Goal: Task Accomplishment & Management: Use online tool/utility

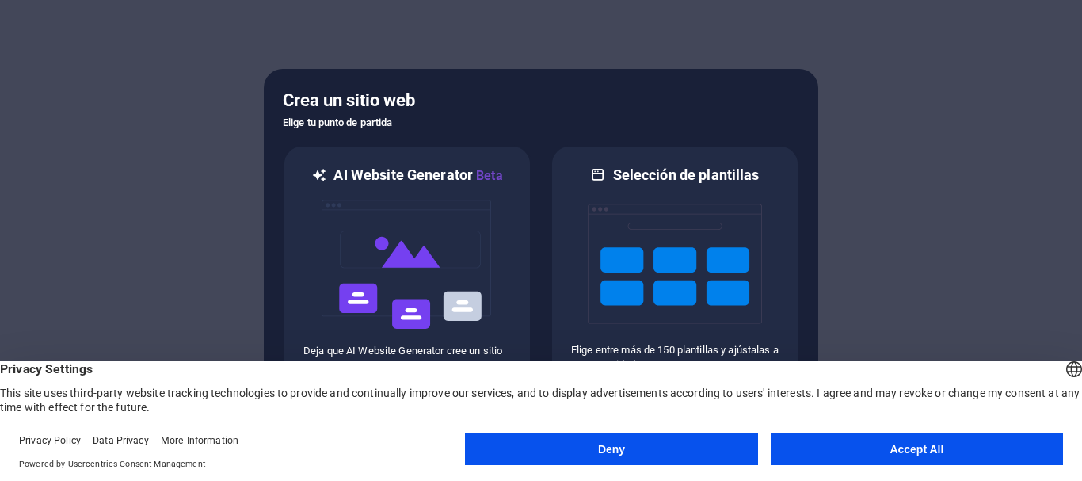
click at [824, 444] on button "Accept All" at bounding box center [917, 449] width 292 height 32
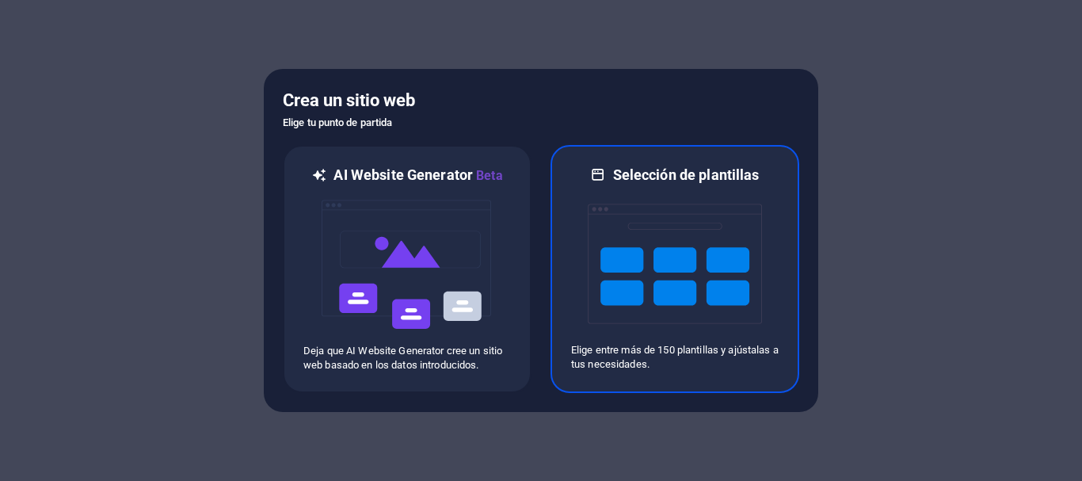
click at [651, 291] on img at bounding box center [675, 264] width 174 height 158
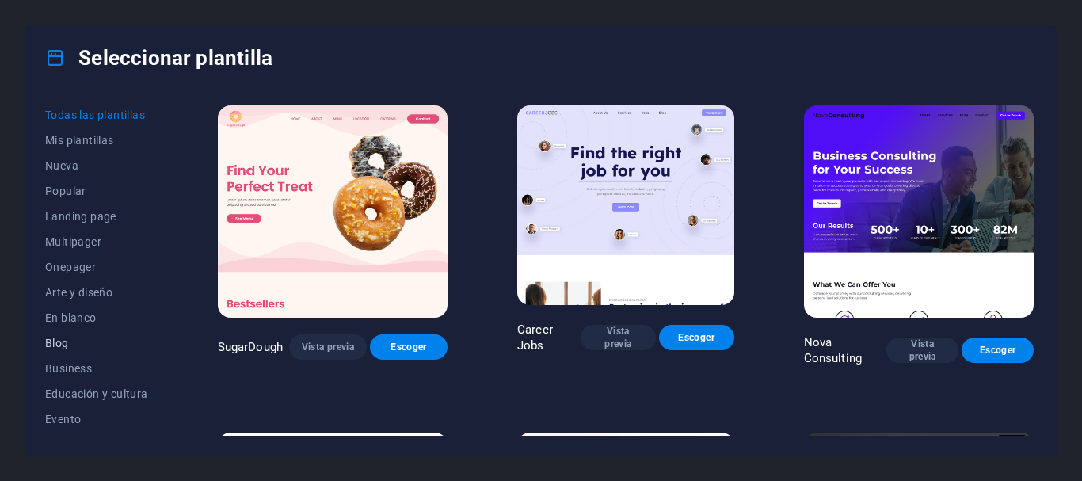
click at [82, 269] on span "Onepager" at bounding box center [96, 267] width 103 height 13
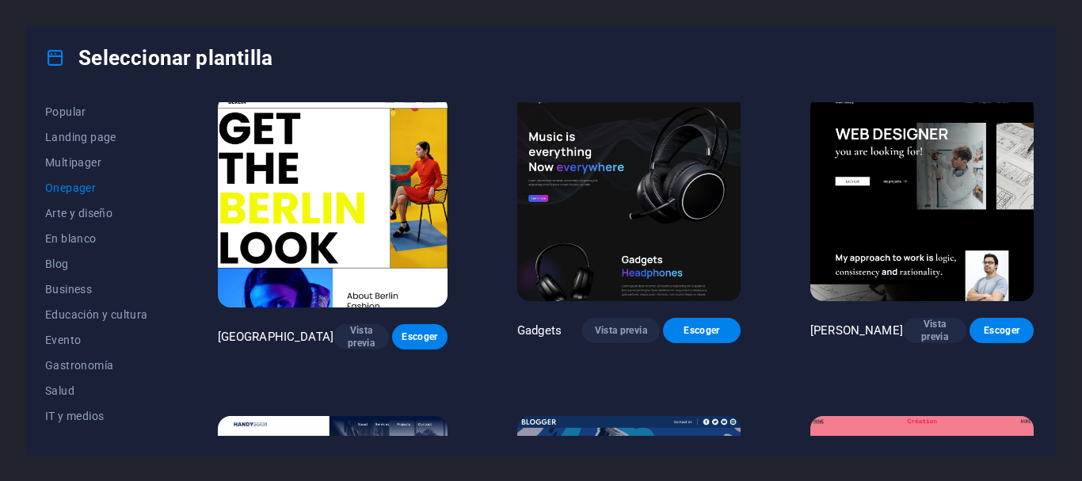
scroll to position [1299, 0]
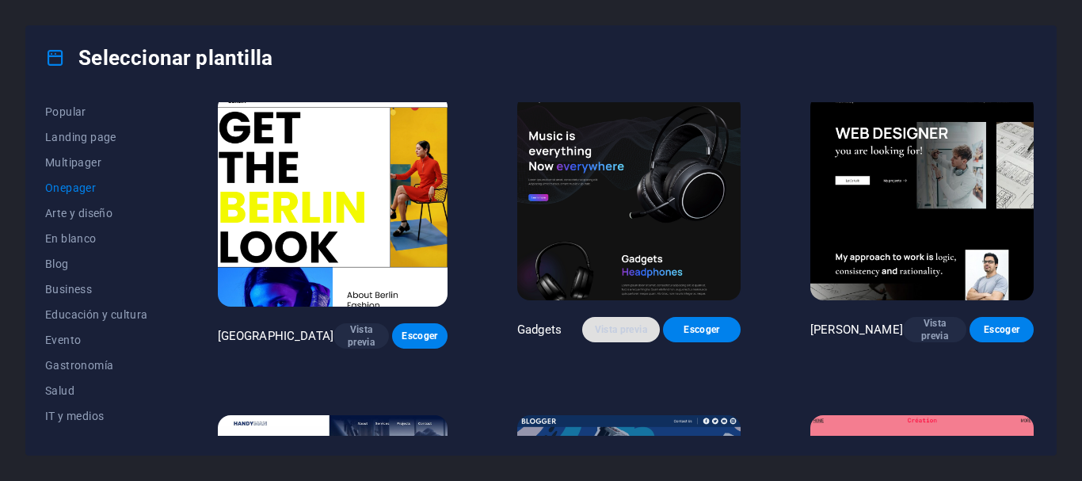
click at [611, 323] on span "Vista previa" at bounding box center [621, 329] width 52 height 13
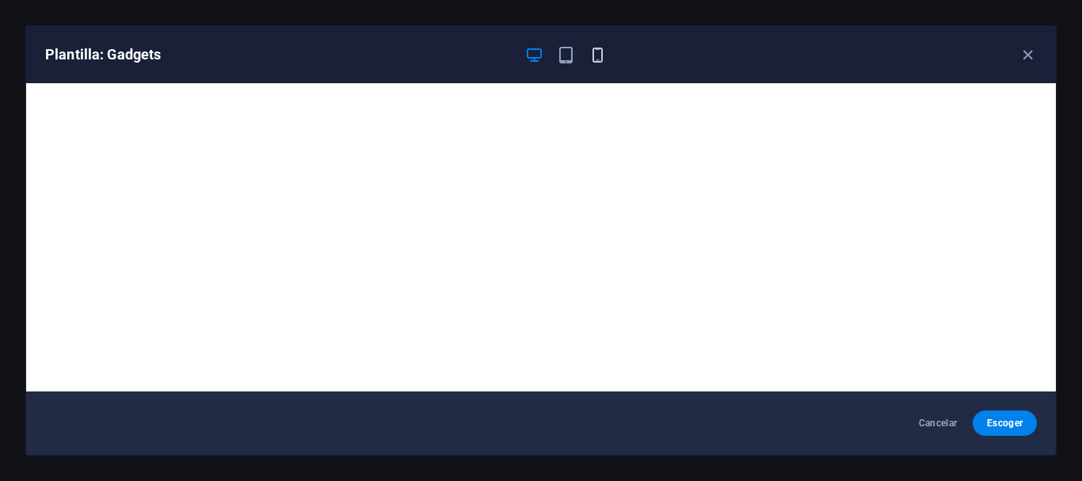
click at [601, 61] on icon "button" at bounding box center [598, 55] width 18 height 18
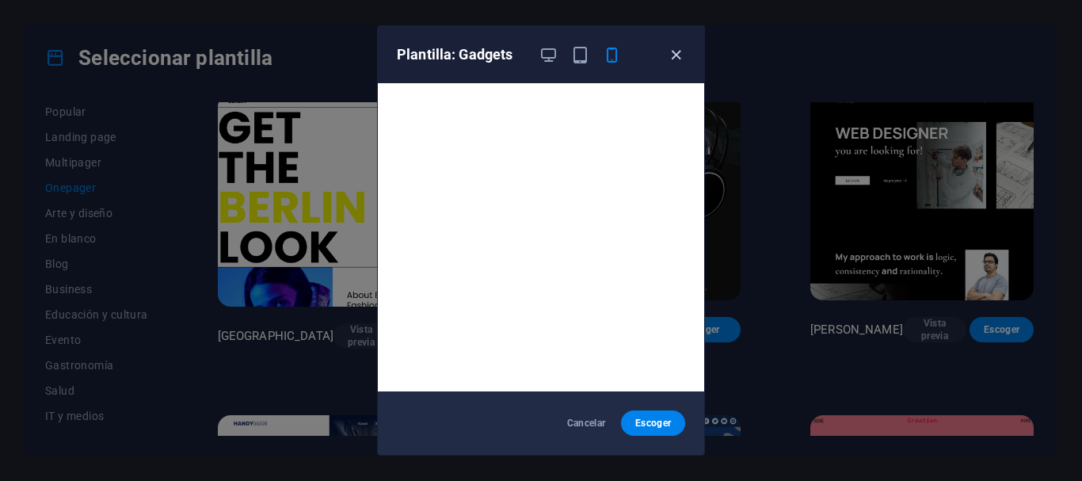
click at [678, 57] on icon "button" at bounding box center [676, 55] width 18 height 18
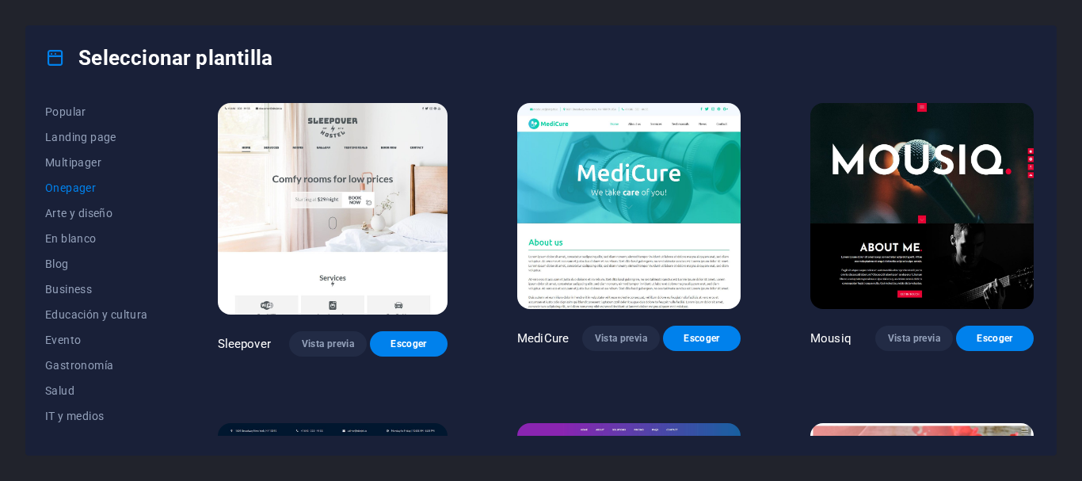
scroll to position [4388, 0]
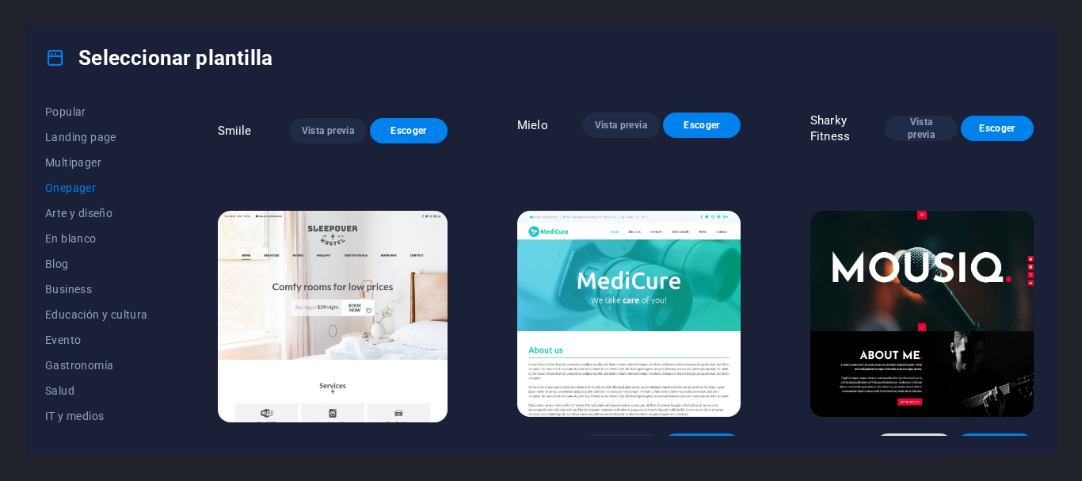
click at [928, 440] on span "Vista previa" at bounding box center [914, 446] width 52 height 13
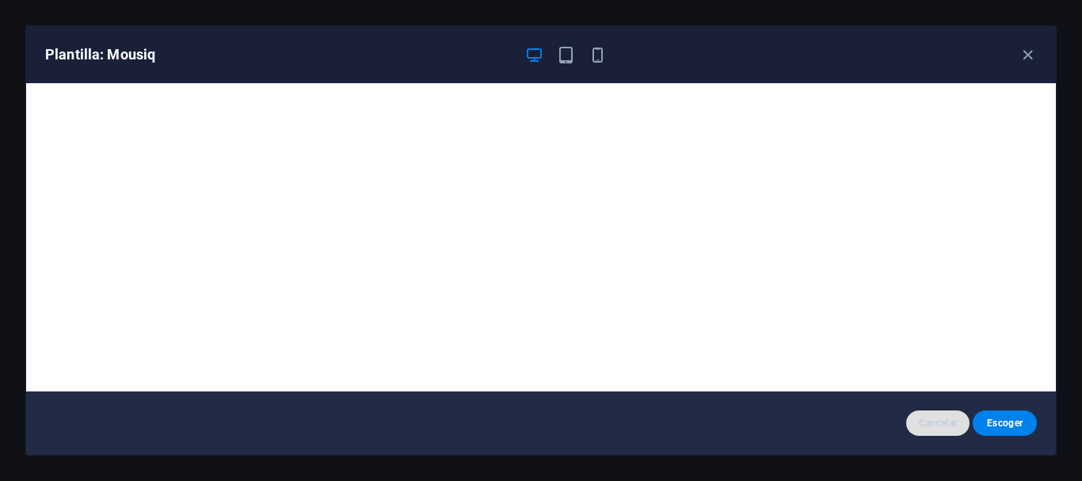
click at [932, 424] on span "Cancelar" at bounding box center [938, 423] width 39 height 13
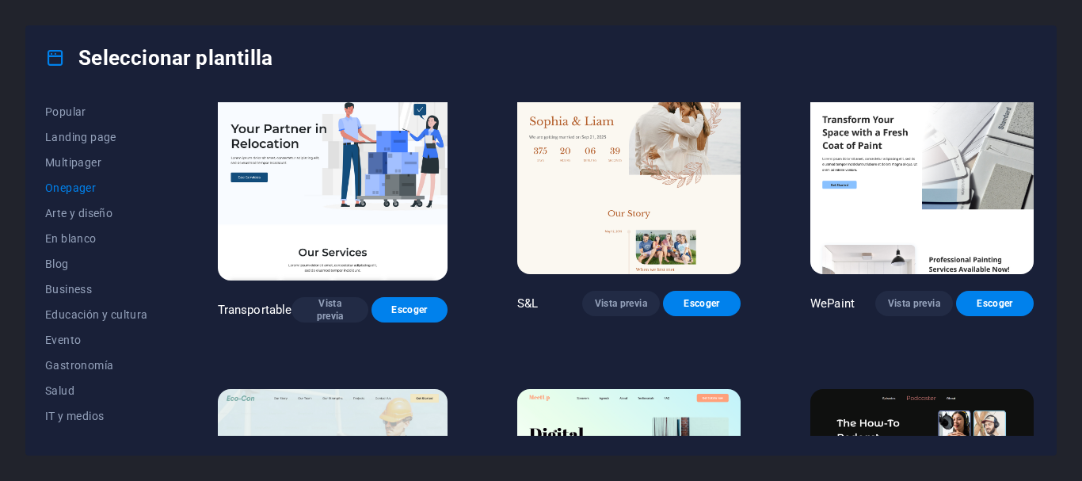
scroll to position [0, 0]
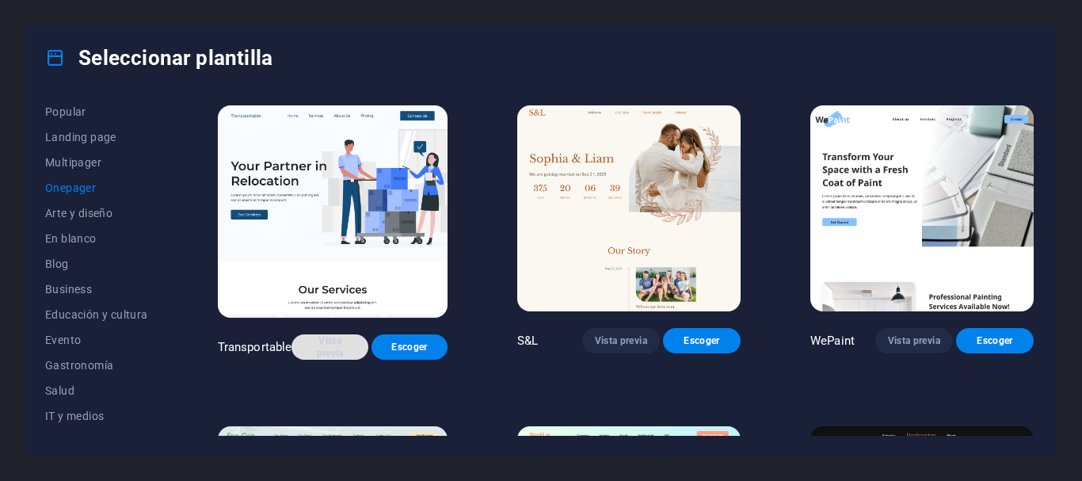
click at [339, 334] on span "Vista previa" at bounding box center [329, 346] width 51 height 25
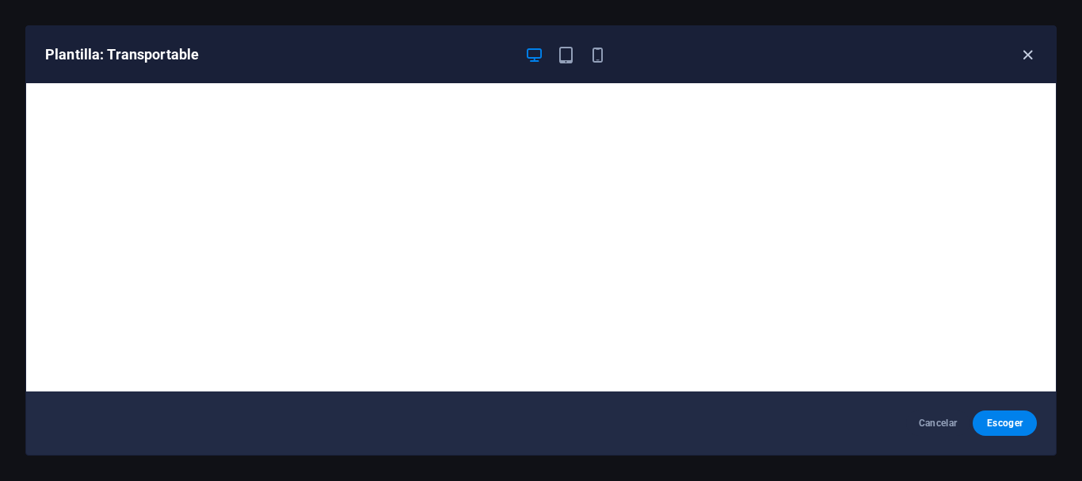
click at [1033, 56] on icon "button" at bounding box center [1028, 55] width 18 height 18
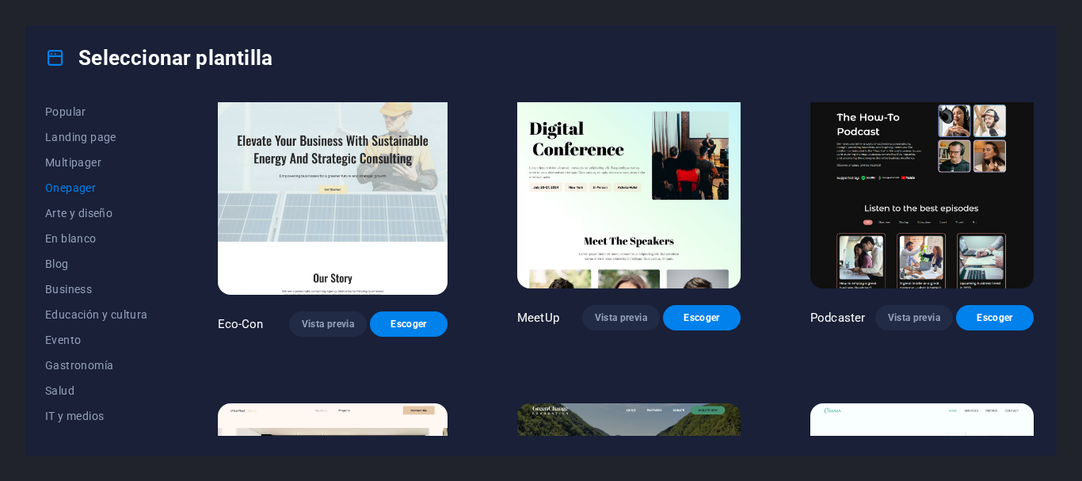
scroll to position [317, 0]
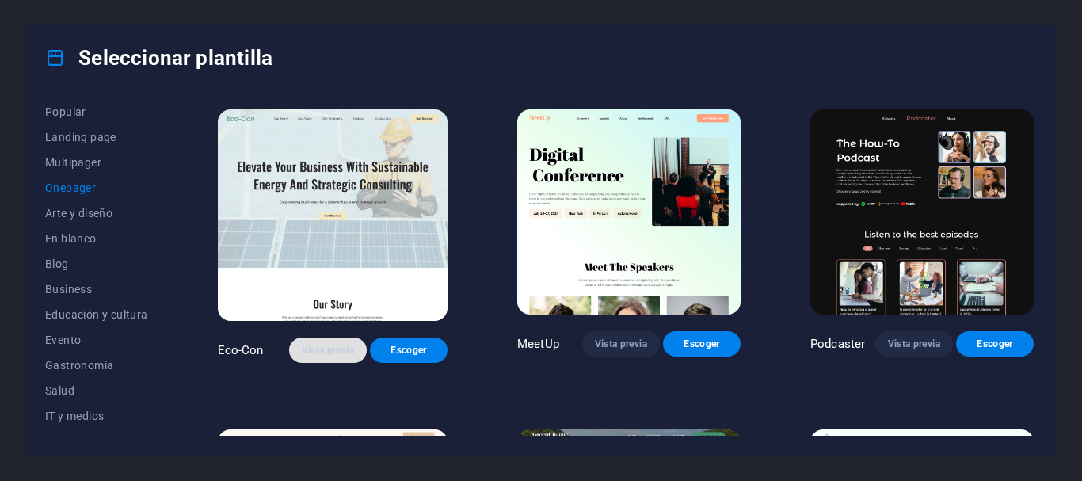
click at [334, 344] on span "Vista previa" at bounding box center [328, 350] width 52 height 13
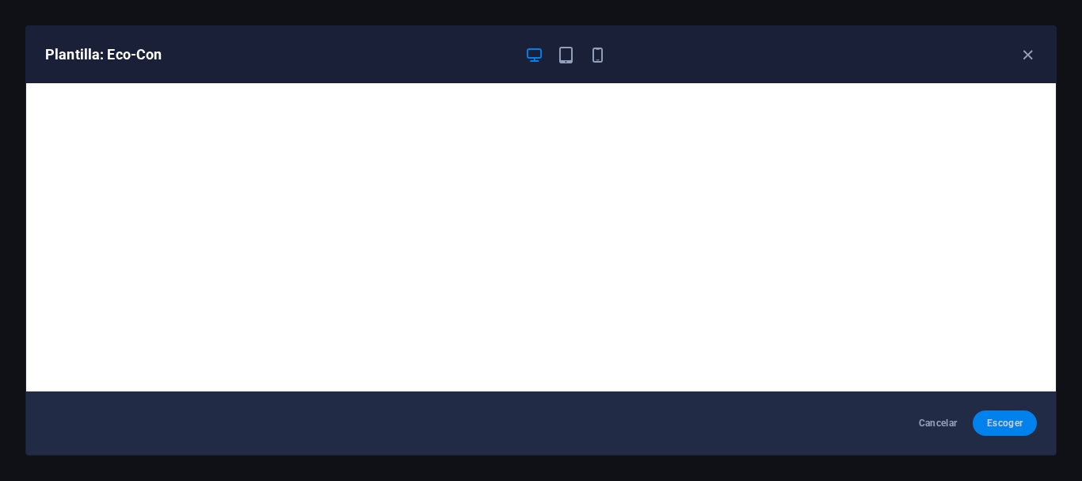
click at [1004, 424] on span "Escoger" at bounding box center [1004, 423] width 39 height 13
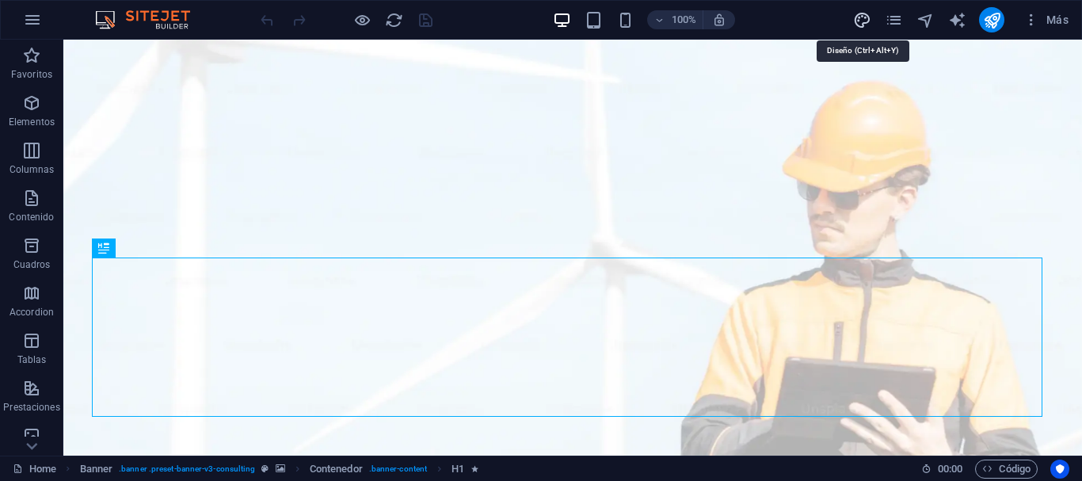
click at [860, 20] on icon "design" at bounding box center [862, 20] width 18 height 18
select select "px"
select select "400"
select select "px"
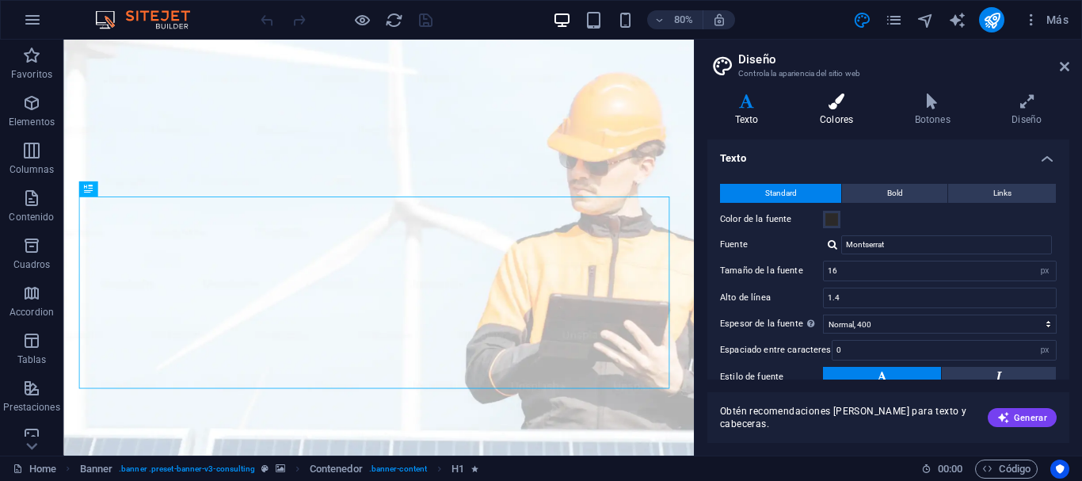
click at [845, 116] on h4 "Colores" at bounding box center [839, 109] width 95 height 33
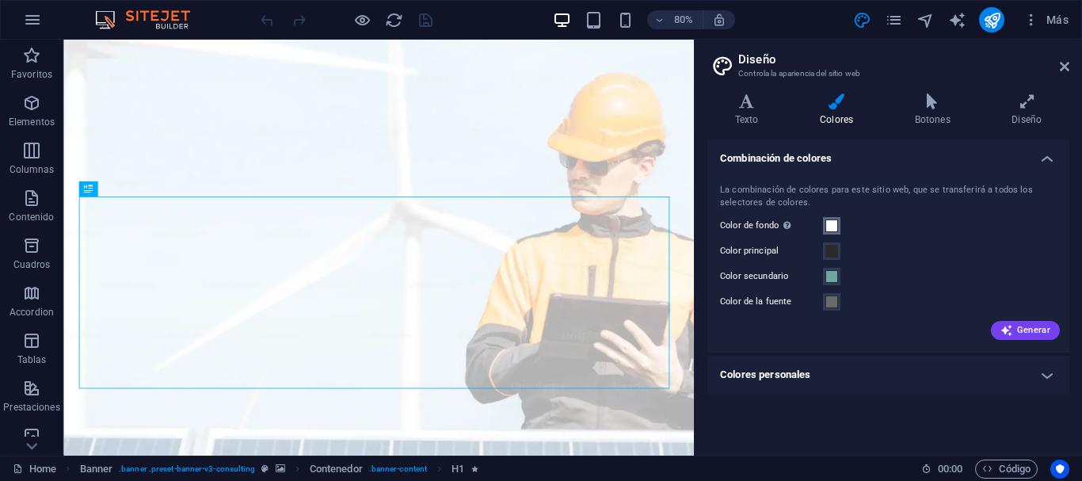
click at [825, 229] on span at bounding box center [831, 225] width 13 height 13
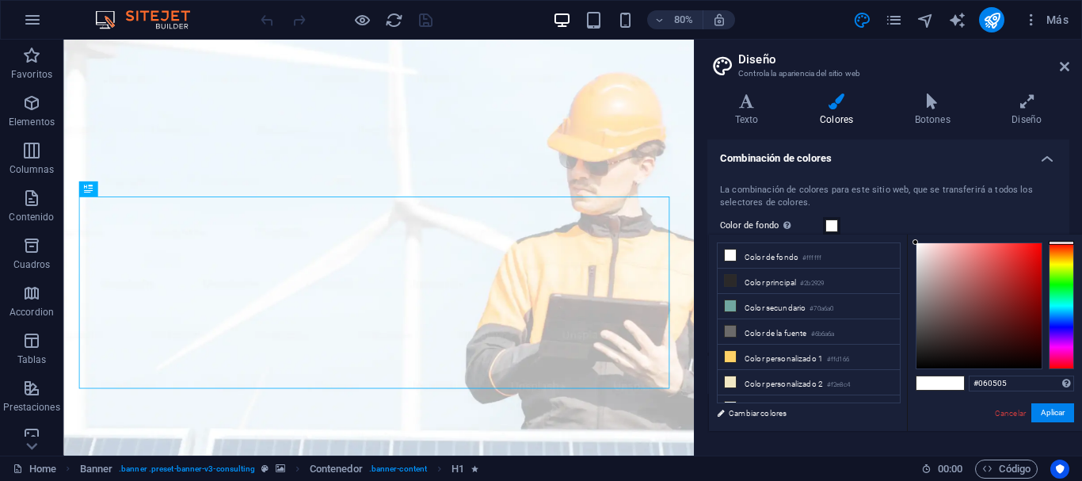
click at [943, 364] on div at bounding box center [978, 305] width 125 height 125
drag, startPoint x: 933, startPoint y: 364, endPoint x: 916, endPoint y: 364, distance: 16.7
click at [917, 383] on div "#000000 Formatos soportados #0852ed rgb(8, 82, 237) rgba(8, 82, 237, 90%) hsv(2…" at bounding box center [994, 447] width 175 height 426
drag, startPoint x: 917, startPoint y: 367, endPoint x: 1051, endPoint y: 369, distance: 133.9
click at [1051, 369] on div "#000000 Formatos soportados #0852ed rgb(8, 82, 237) rgba(8, 82, 237, 90%) hsv(2…" at bounding box center [994, 447] width 175 height 426
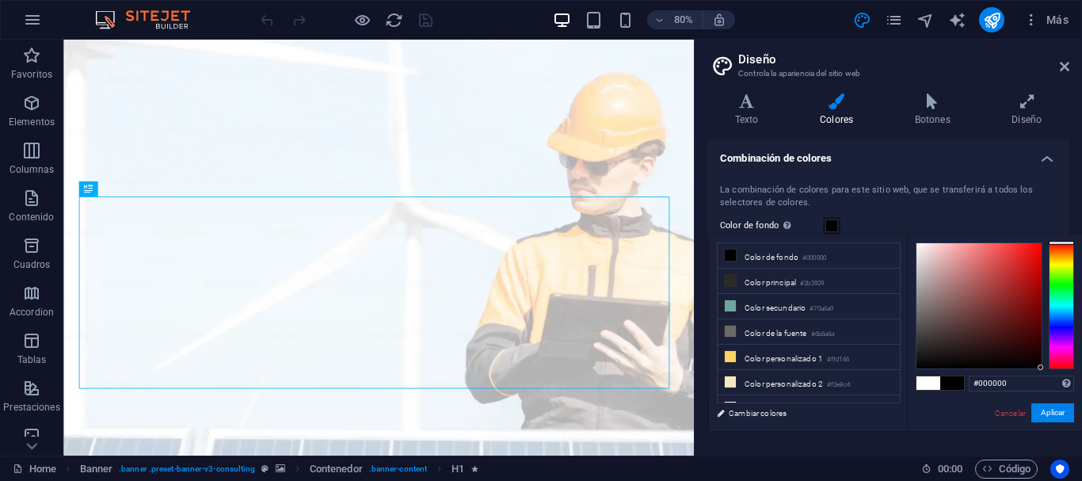
click at [950, 391] on div "#000000 Formatos soportados #0852ed rgb(8, 82, 237) rgba(8, 82, 237, 90%) hsv(2…" at bounding box center [994, 447] width 175 height 426
click at [945, 382] on span at bounding box center [952, 382] width 24 height 13
click at [948, 381] on span at bounding box center [952, 382] width 24 height 13
click at [942, 364] on div at bounding box center [978, 305] width 125 height 125
drag, startPoint x: 942, startPoint y: 364, endPoint x: 929, endPoint y: 367, distance: 13.1
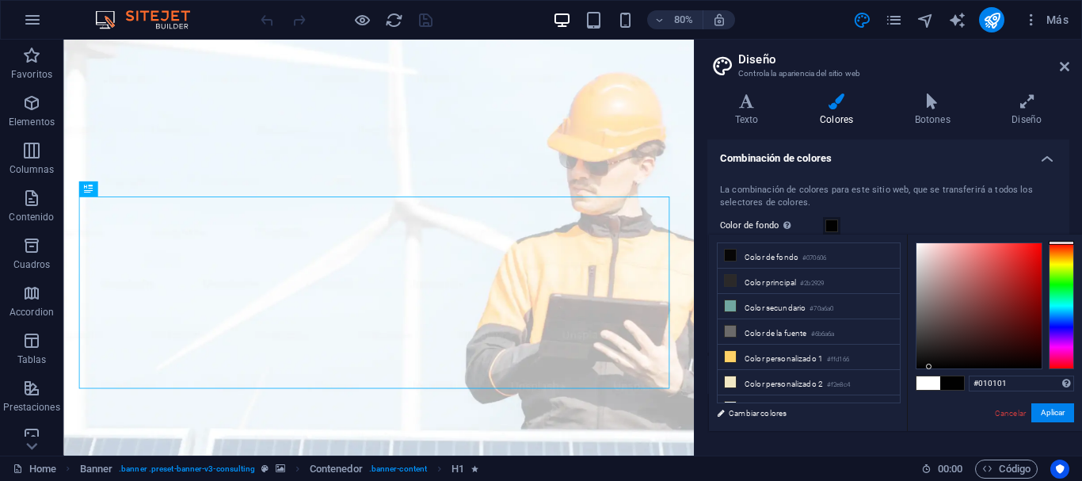
click at [929, 367] on div at bounding box center [929, 367] width 6 height 6
click at [923, 365] on div at bounding box center [978, 305] width 125 height 125
type input "#000000"
drag, startPoint x: 923, startPoint y: 365, endPoint x: 916, endPoint y: 371, distance: 8.4
click at [916, 371] on div "#000000 Formatos soportados #0852ed rgb(8, 82, 237) rgba(8, 82, 237, 90%) hsv(2…" at bounding box center [994, 447] width 175 height 426
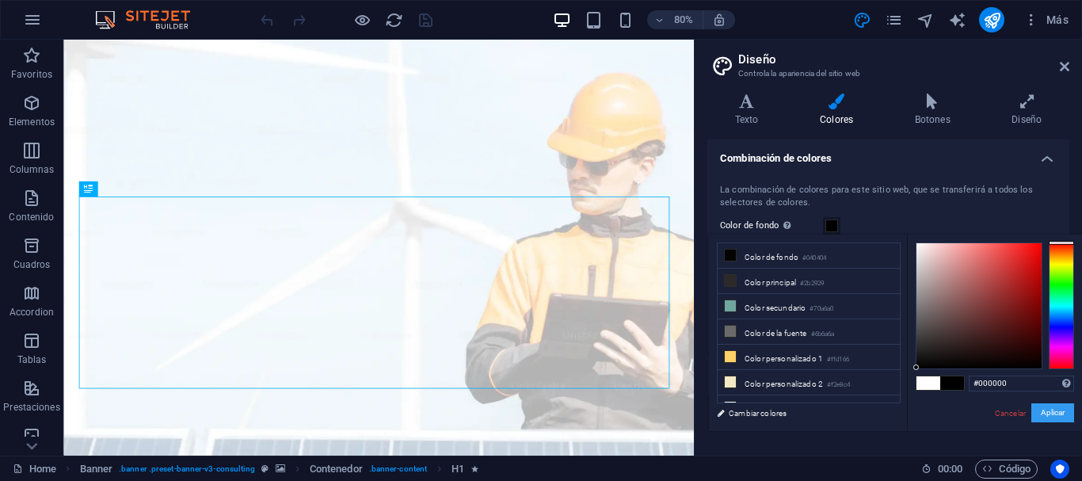
click at [1050, 413] on button "Aplicar" at bounding box center [1052, 412] width 43 height 19
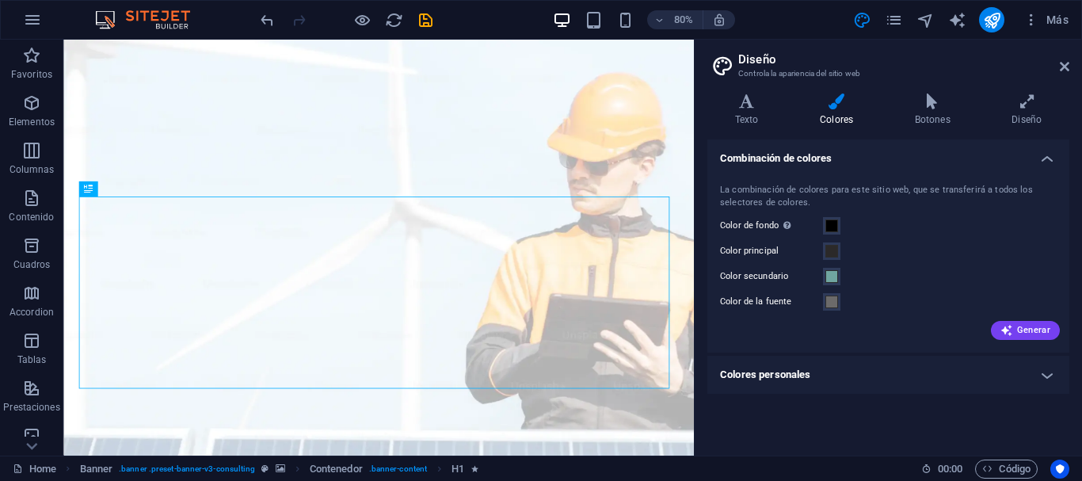
click at [891, 382] on h4 "Colores personales" at bounding box center [888, 375] width 362 height 38
click at [829, 250] on span at bounding box center [831, 251] width 13 height 13
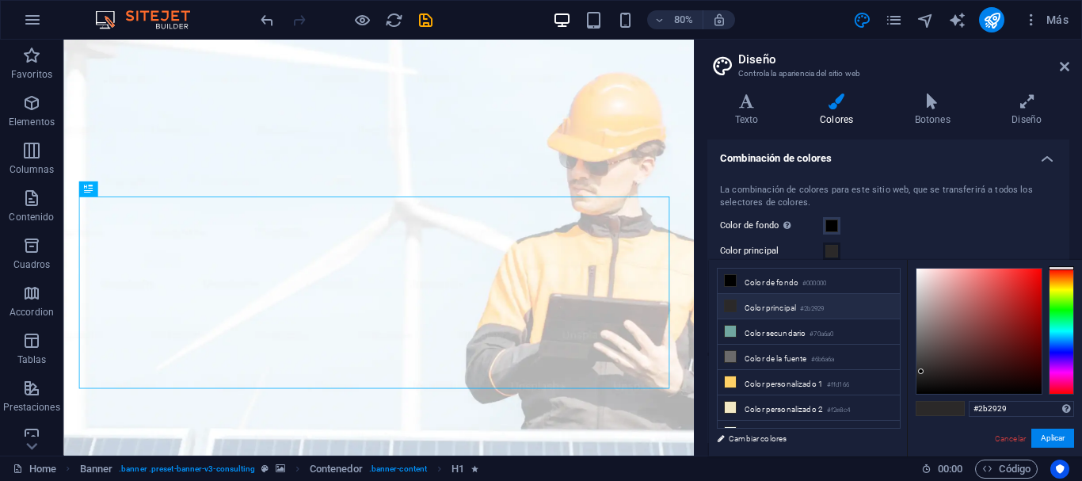
click at [817, 300] on li "Color principal #2b2929" at bounding box center [809, 306] width 182 height 25
click at [760, 301] on li "Color principal #2b2929" at bounding box center [809, 306] width 182 height 25
click at [785, 348] on li "Color de la fuente #6b6a6a" at bounding box center [809, 357] width 182 height 25
type input "#ffffff"
drag, startPoint x: 920, startPoint y: 276, endPoint x: 913, endPoint y: 263, distance: 14.9
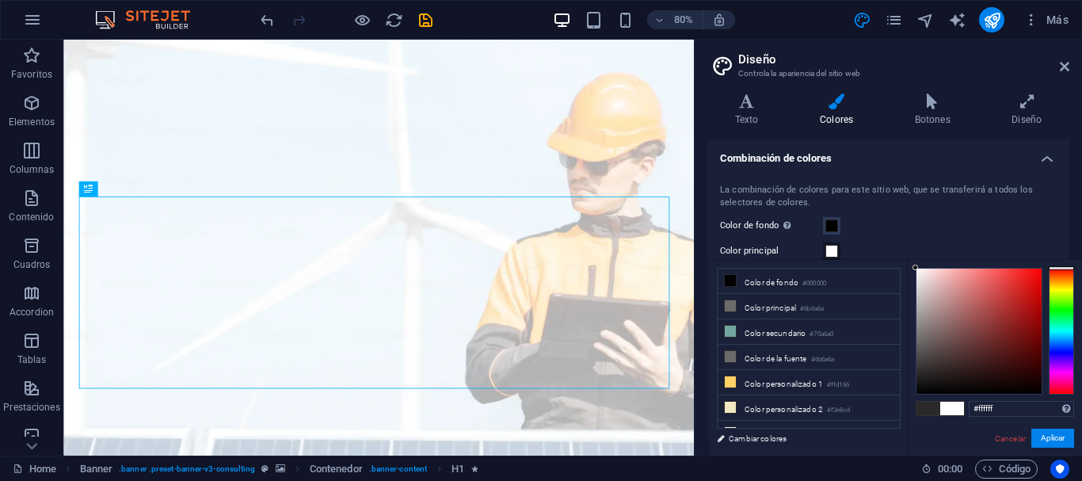
click at [913, 263] on div "#ffffff Formatos soportados #0852ed rgb(8, 82, 237) rgba(8, 82, 237, 90%) hsv(2…" at bounding box center [994, 473] width 175 height 426
